Goal: Navigation & Orientation: Find specific page/section

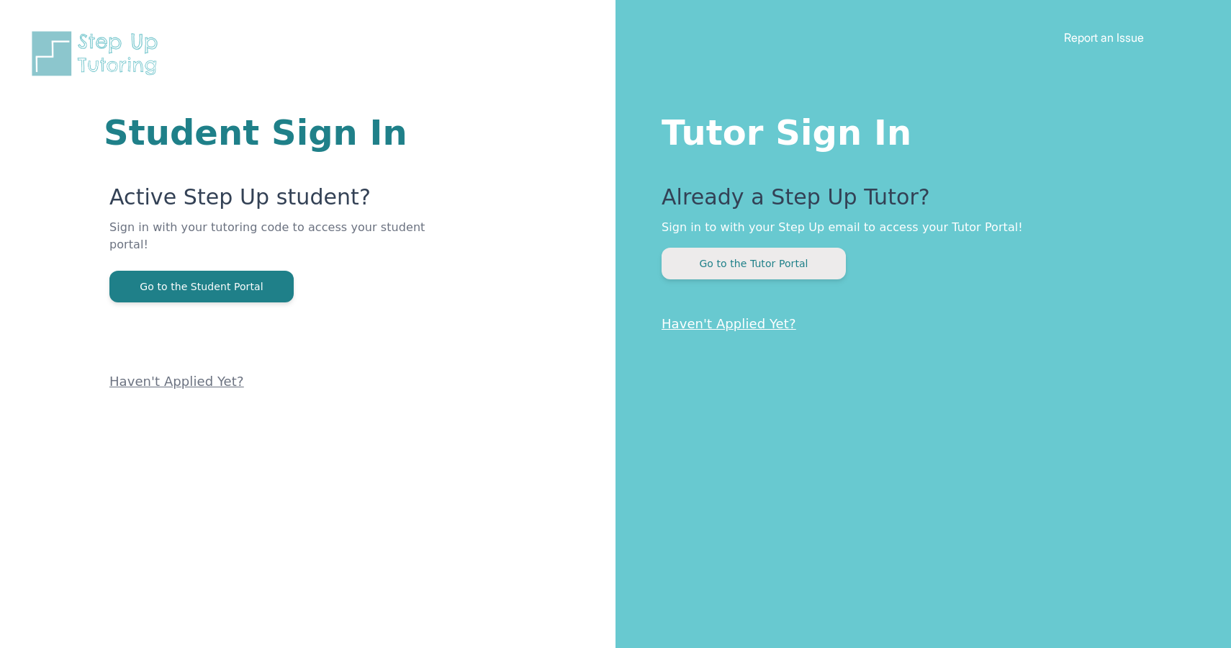
click at [728, 275] on button "Go to the Tutor Portal" at bounding box center [753, 264] width 184 height 32
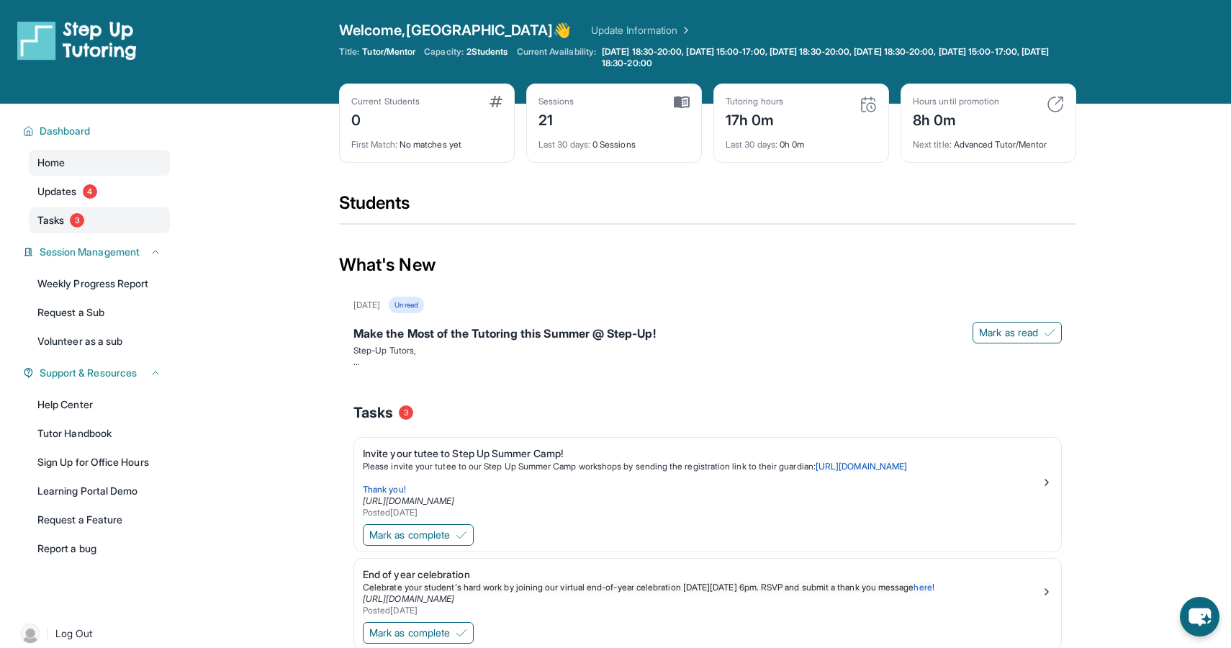
click at [78, 218] on span "3" at bounding box center [77, 220] width 14 height 14
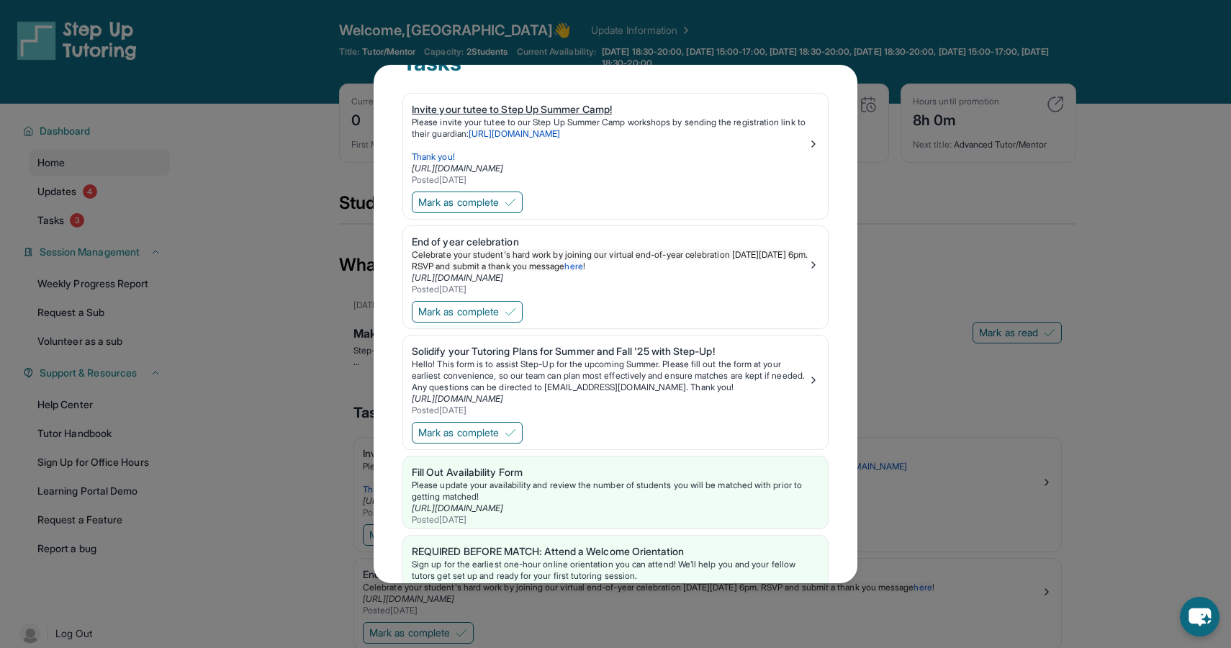
scroll to position [104, 0]
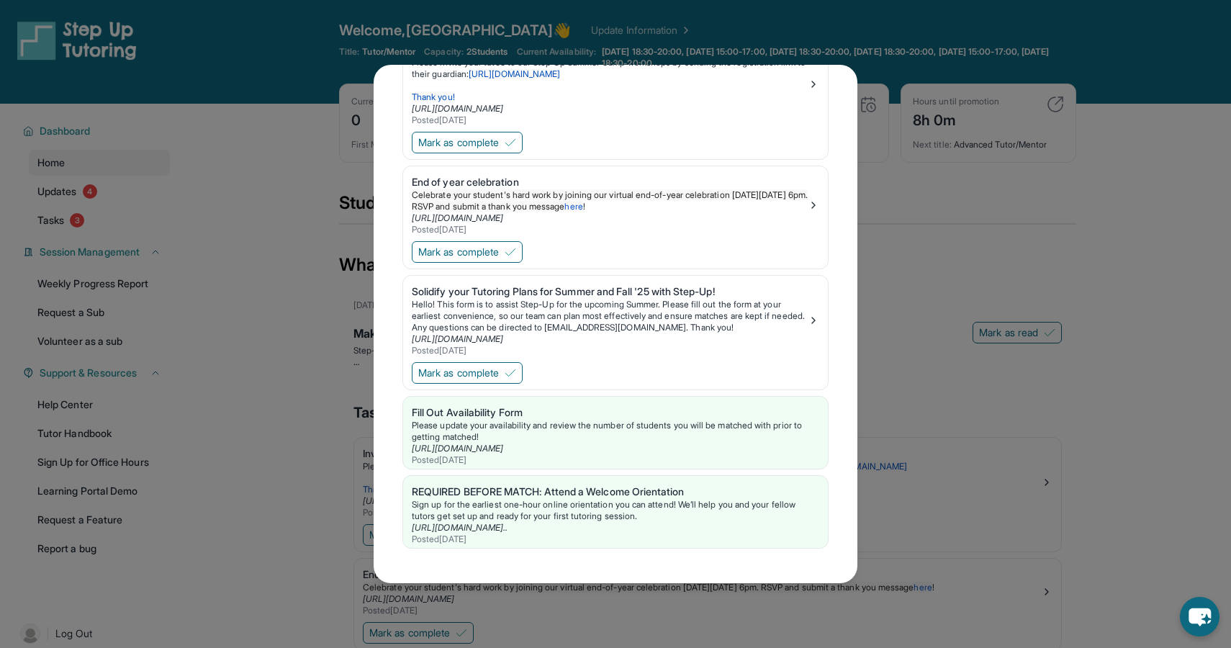
click at [894, 189] on div "Tasks Invite your tutee to Step Up Summer Camp! Please invite your tutee to our…" at bounding box center [615, 324] width 1231 height 648
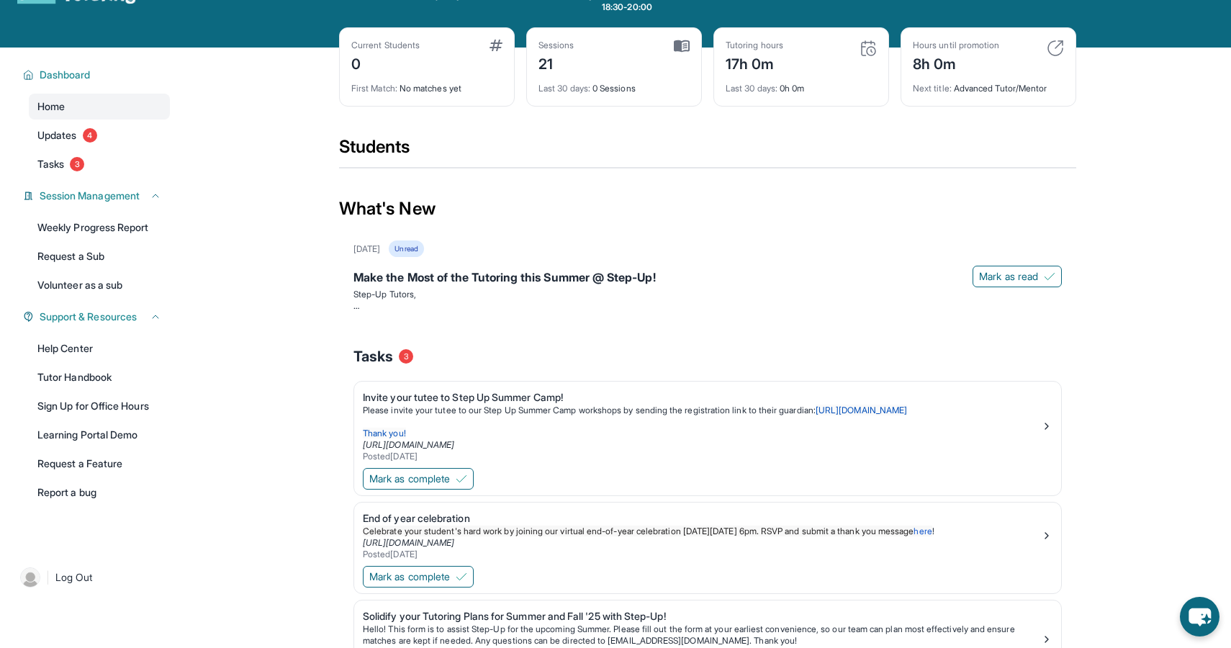
scroll to position [0, 0]
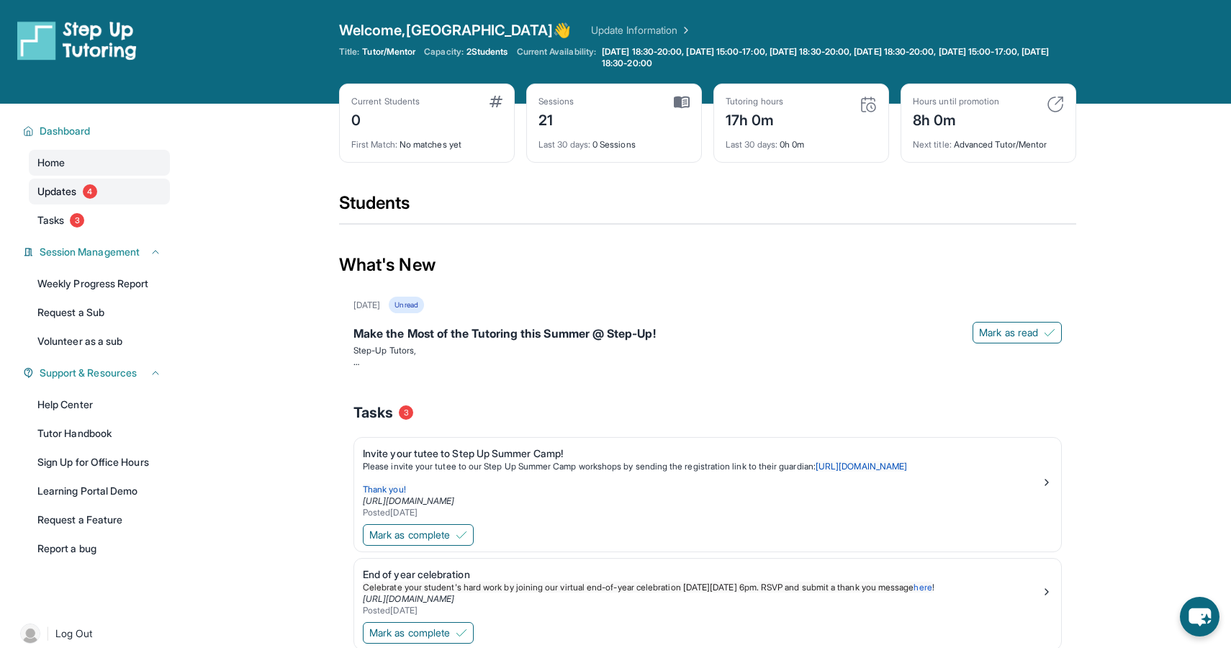
click at [123, 196] on link "Updates 4" at bounding box center [99, 191] width 141 height 26
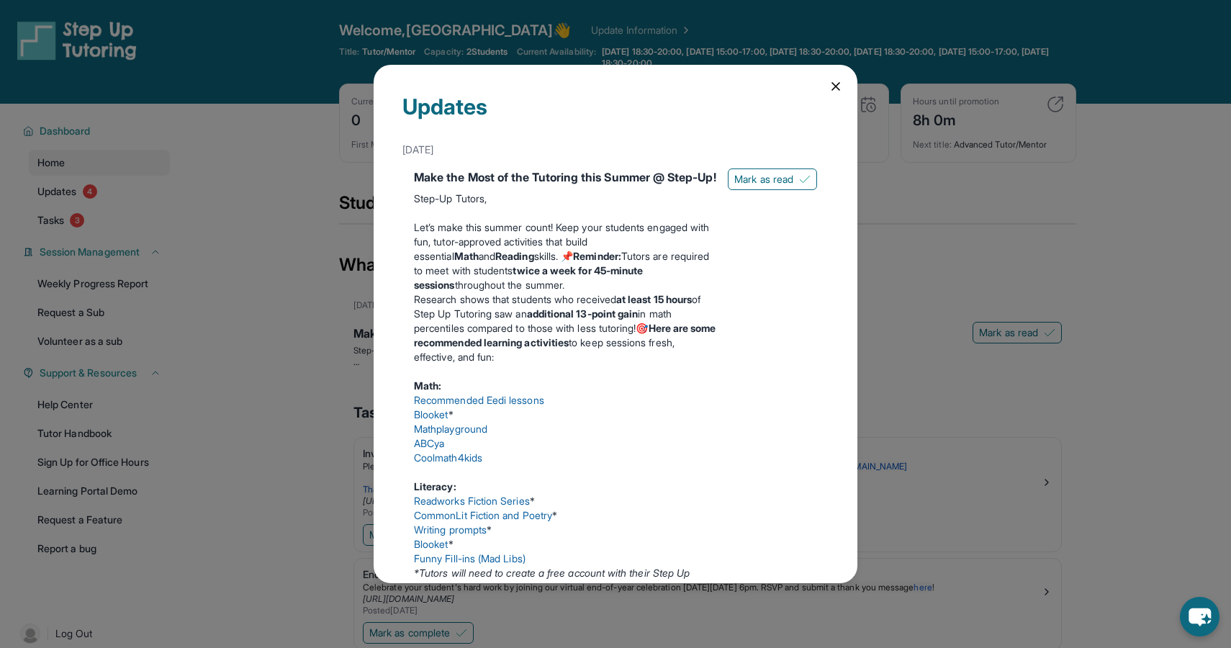
click at [841, 87] on icon at bounding box center [835, 86] width 14 height 14
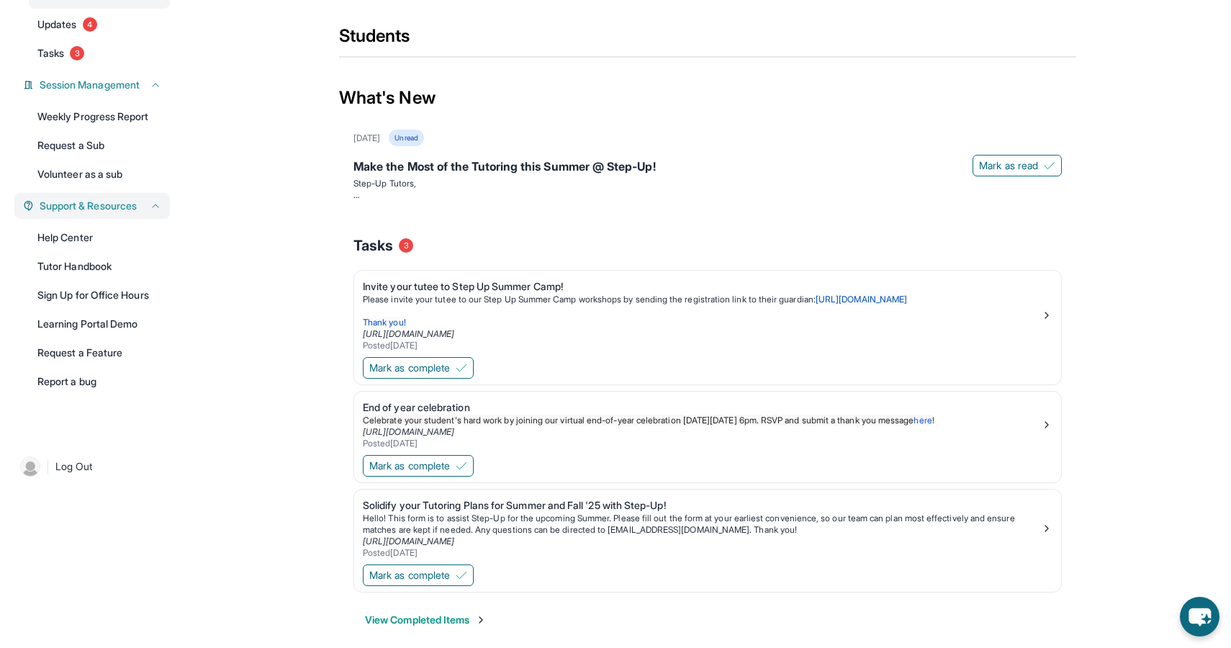
scroll to position [181, 0]
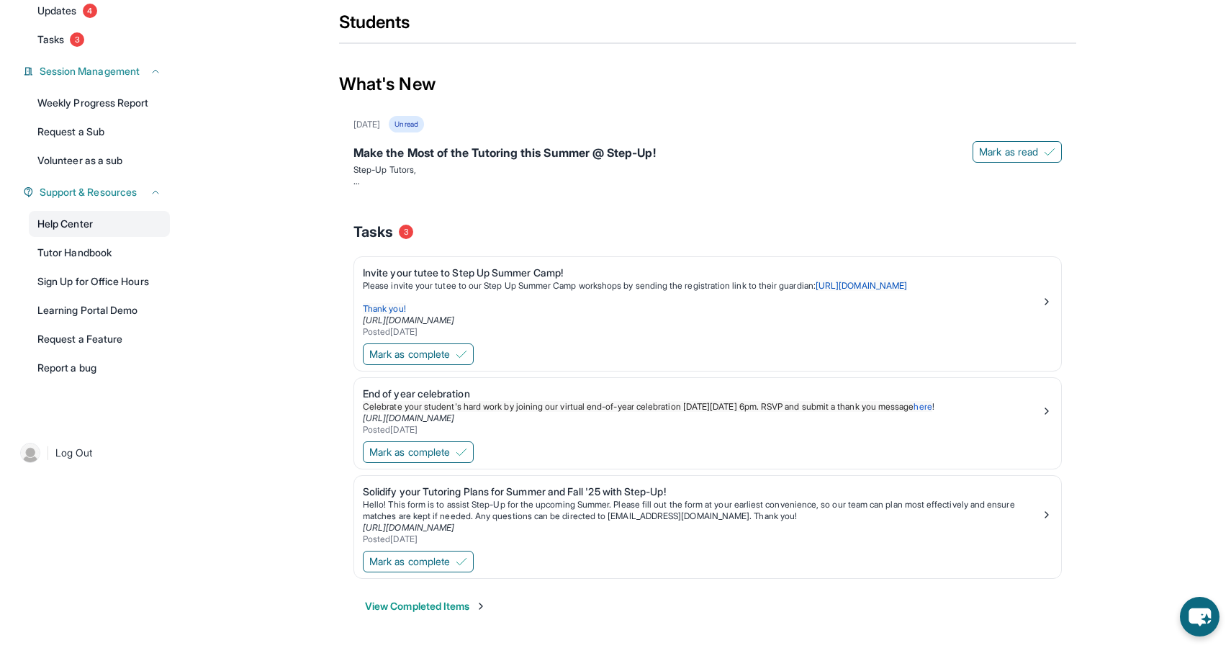
click at [75, 225] on link "Help Center" at bounding box center [99, 224] width 141 height 26
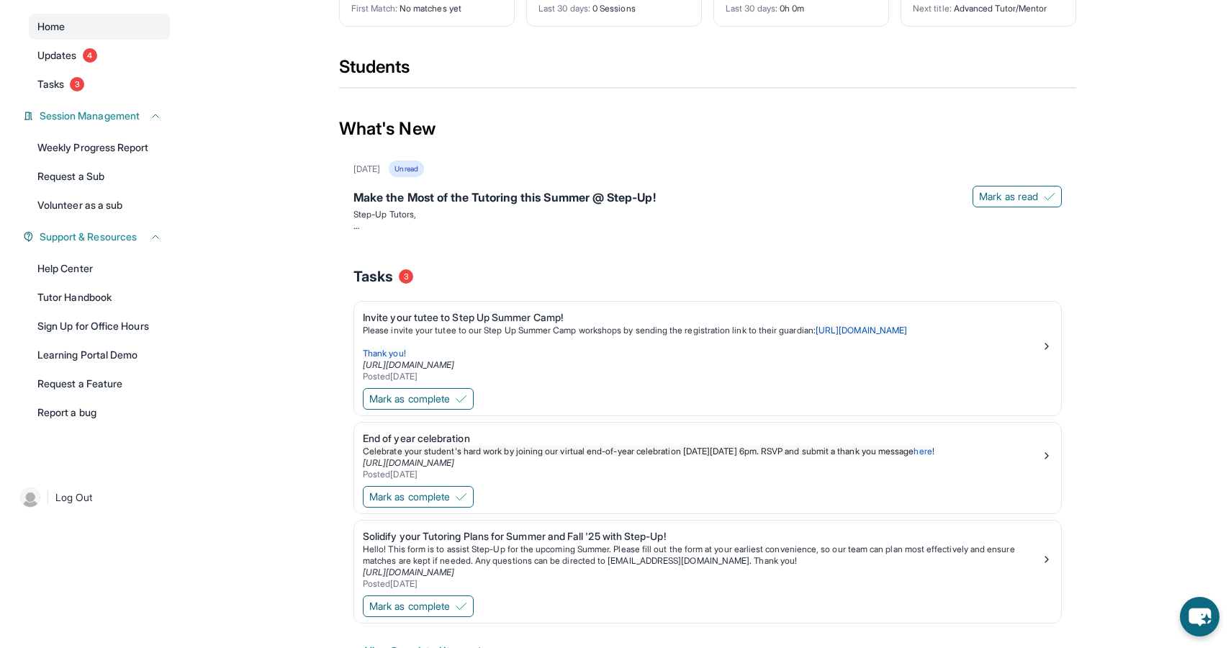
scroll to position [0, 0]
